Goal: Obtain resource: Download file/media

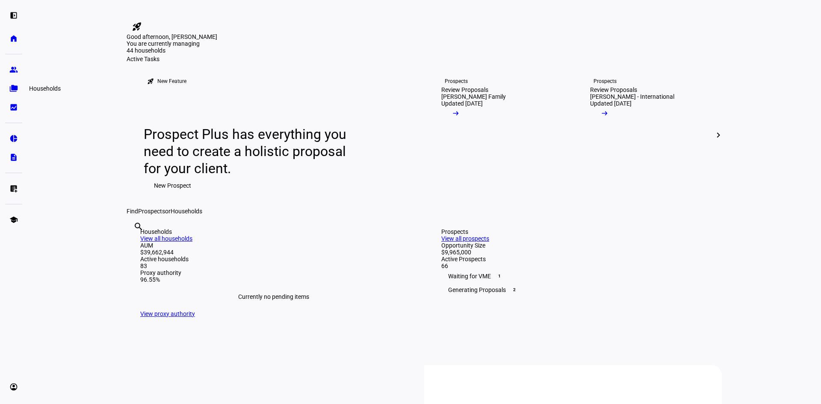
click at [10, 90] on eth-mat-symbol "folder_copy" at bounding box center [13, 88] width 9 height 9
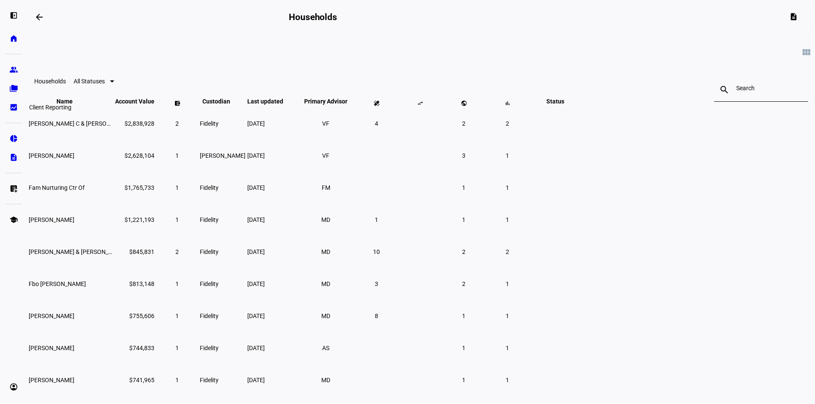
click at [17, 104] on eth-mat-symbol "bid_landscape" at bounding box center [13, 107] width 9 height 9
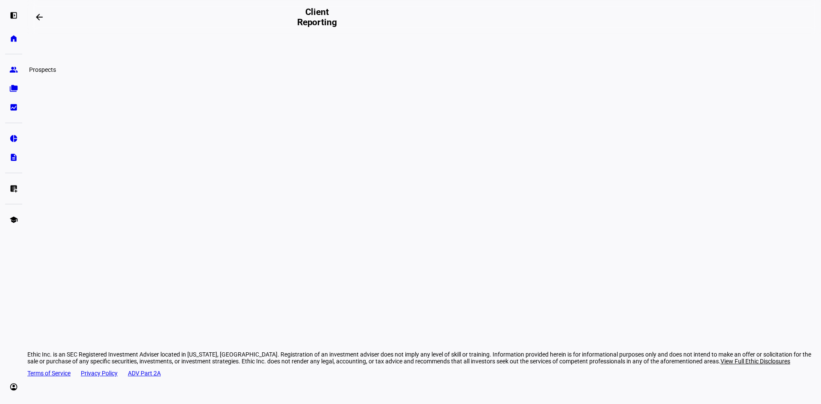
click at [16, 74] on eth-mat-symbol "group" at bounding box center [13, 69] width 9 height 9
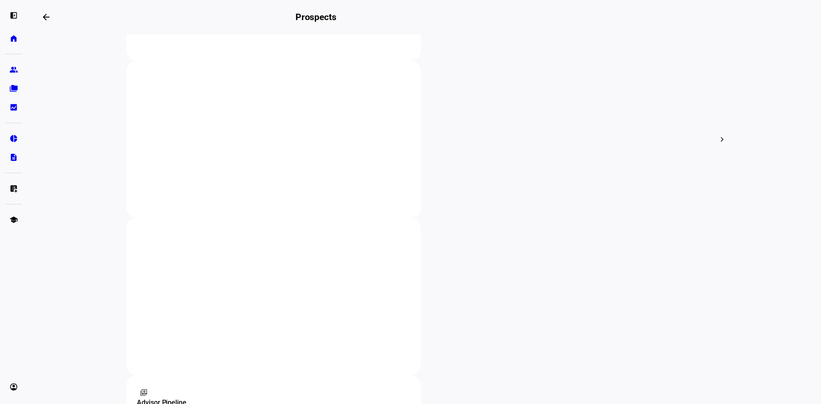
scroll to position [299, 0]
click at [411, 107] on div at bounding box center [410, 202] width 821 height 404
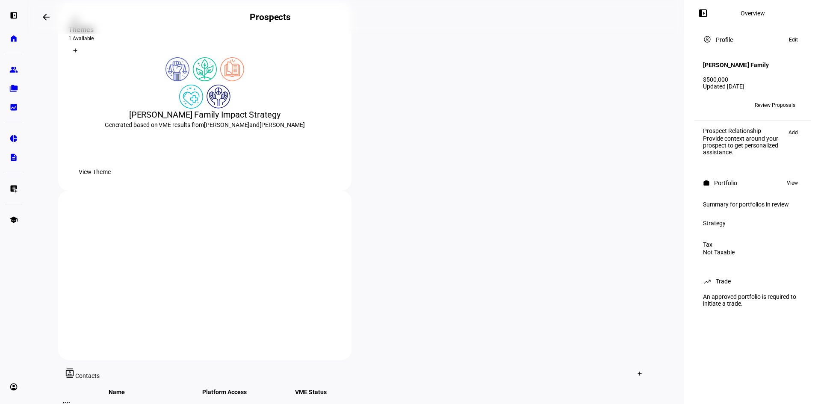
scroll to position [171, 0]
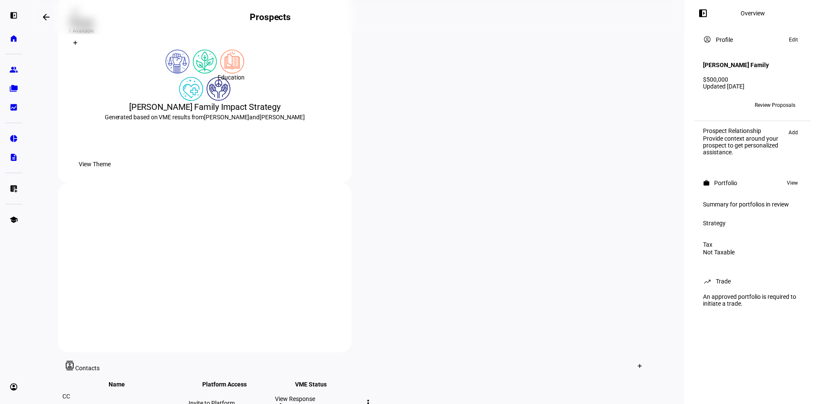
click at [230, 74] on img at bounding box center [232, 62] width 24 height 24
click at [111, 173] on span "View Theme" at bounding box center [95, 164] width 32 height 17
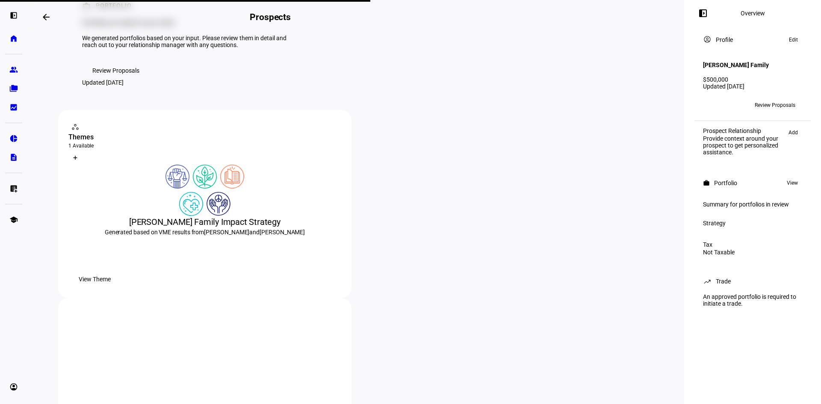
scroll to position [0, 0]
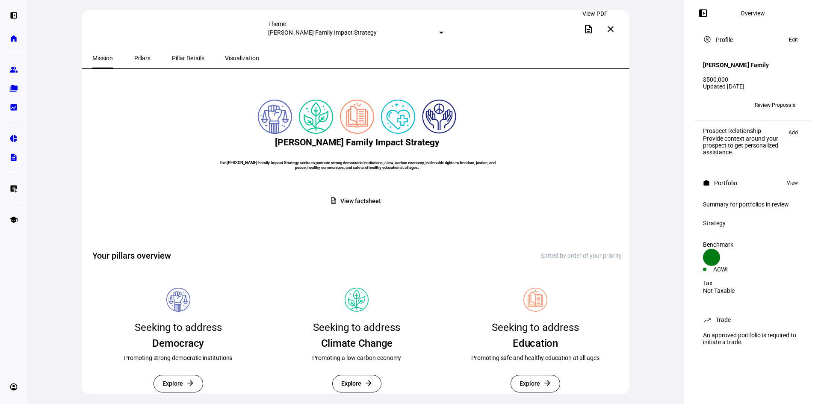
click at [589, 27] on span at bounding box center [588, 29] width 21 height 21
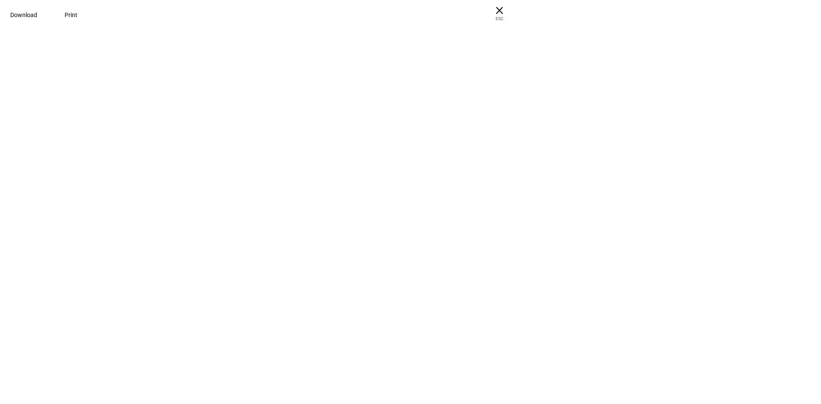
click at [742, 43] on div at bounding box center [410, 21] width 821 height 43
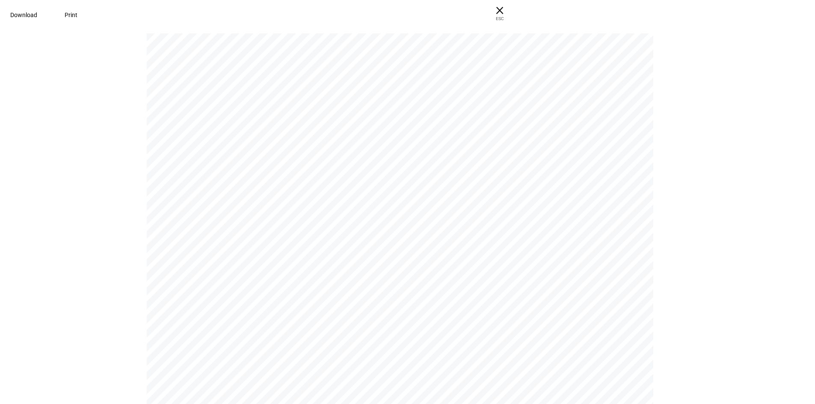
click at [37, 14] on span "Download" at bounding box center [23, 15] width 27 height 7
click at [40, 264] on pdf-viewer "P O RT F O L I O Portfolios are ready for your review We generated portfolios b…" at bounding box center [407, 218] width 809 height 371
click at [513, 15] on span "× ESC" at bounding box center [499, 13] width 27 height 27
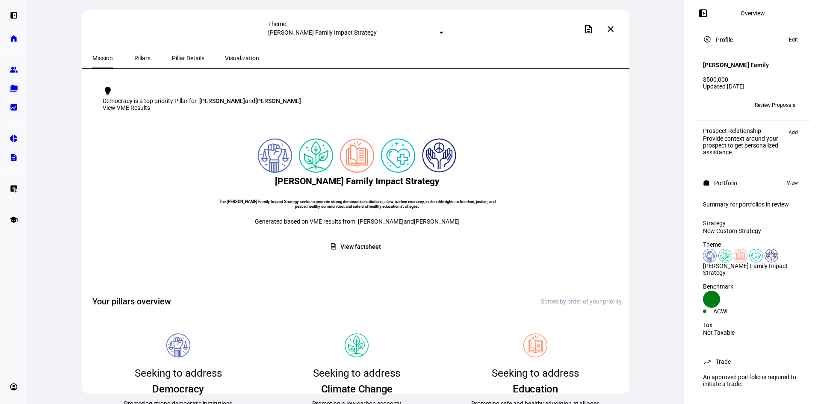
click at [613, 28] on mat-icon "close" at bounding box center [611, 29] width 10 height 10
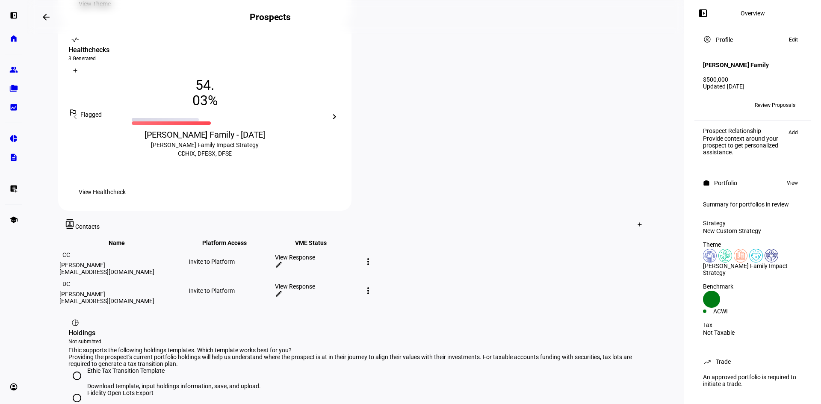
scroll to position [342, 0]
